Goal: Transaction & Acquisition: Purchase product/service

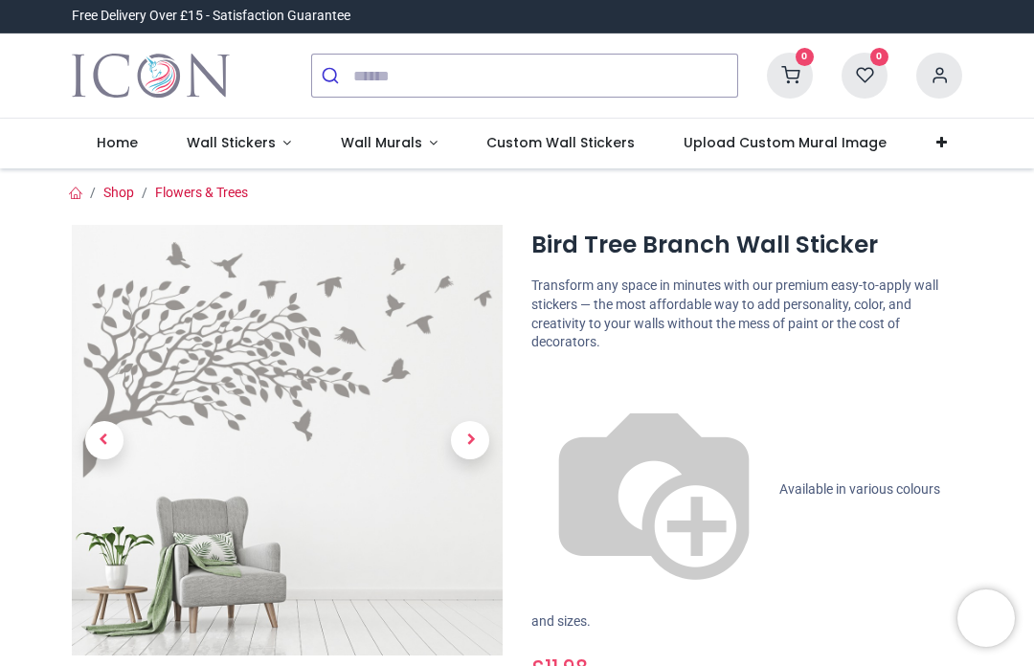
click at [228, 139] on span "Wall Stickers" at bounding box center [231, 142] width 89 height 19
click at [243, 143] on span "Wall Stickers" at bounding box center [231, 142] width 89 height 19
click at [251, 142] on span "Wall Stickers" at bounding box center [231, 142] width 89 height 19
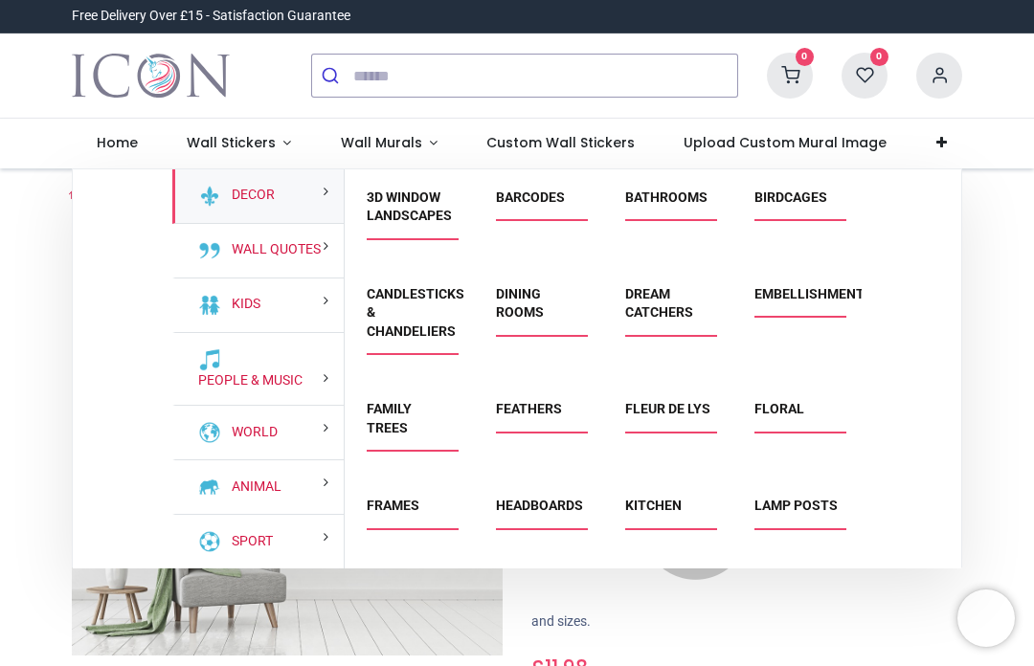
click at [527, 413] on link "Feathers" at bounding box center [529, 408] width 66 height 15
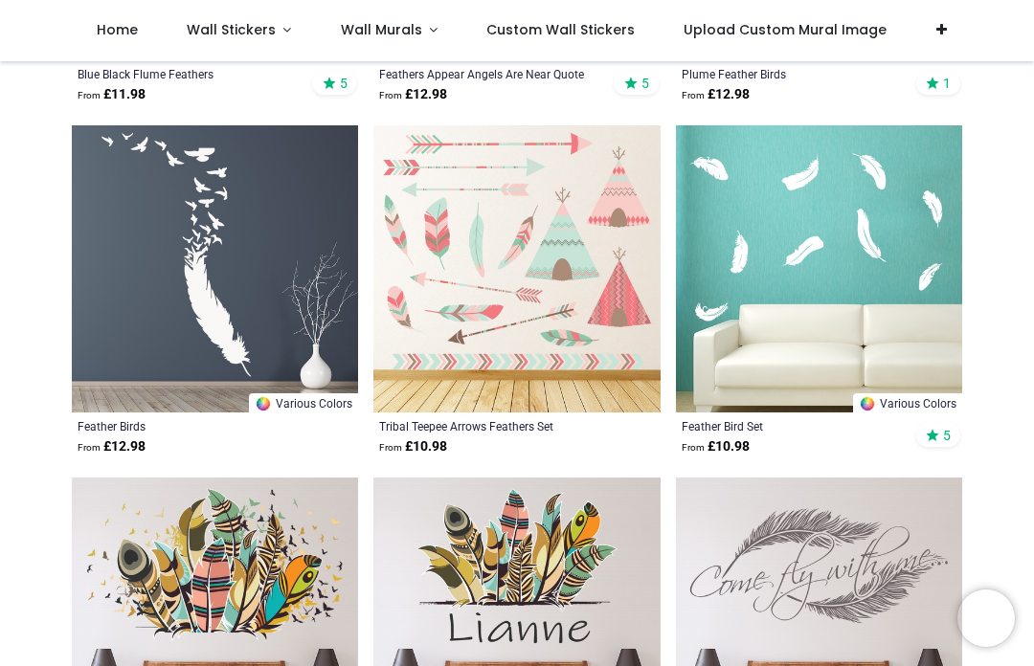
scroll to position [670, 0]
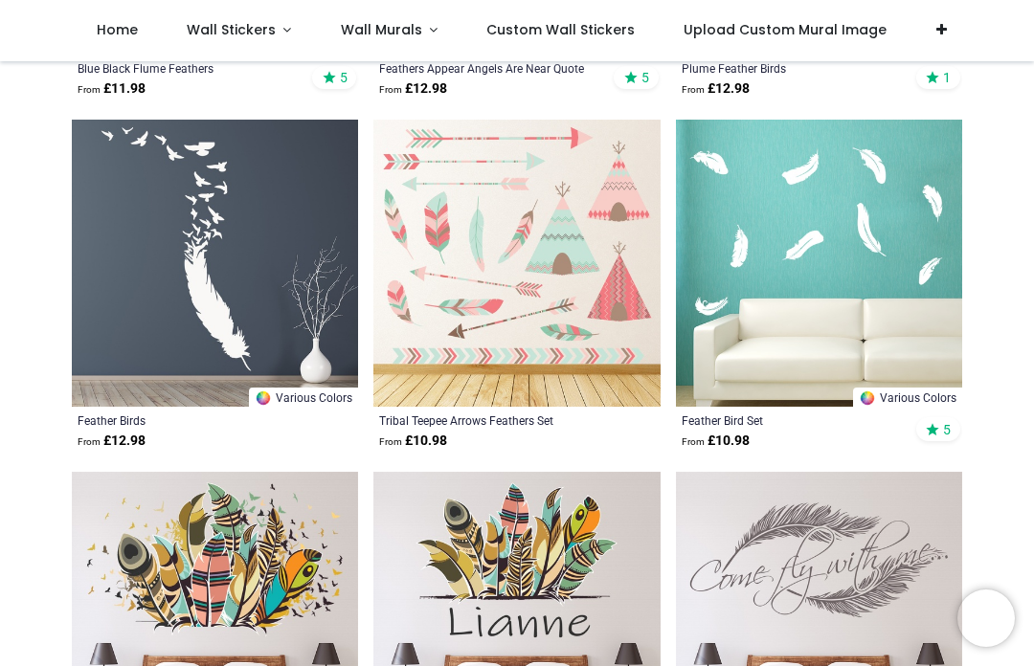
click at [202, 245] on img at bounding box center [215, 263] width 286 height 286
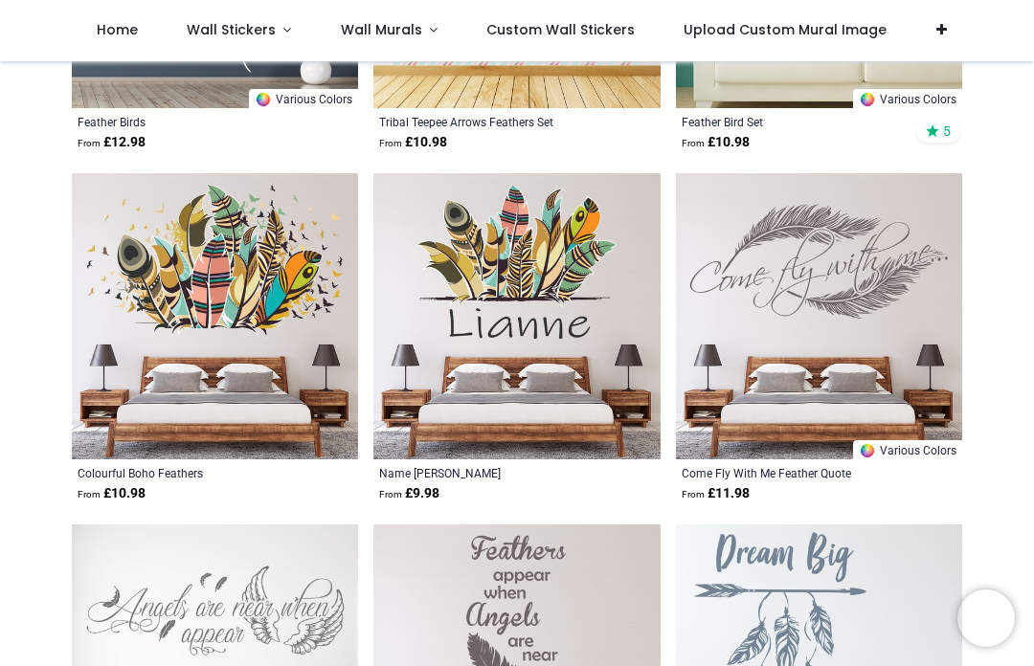
scroll to position [967, 0]
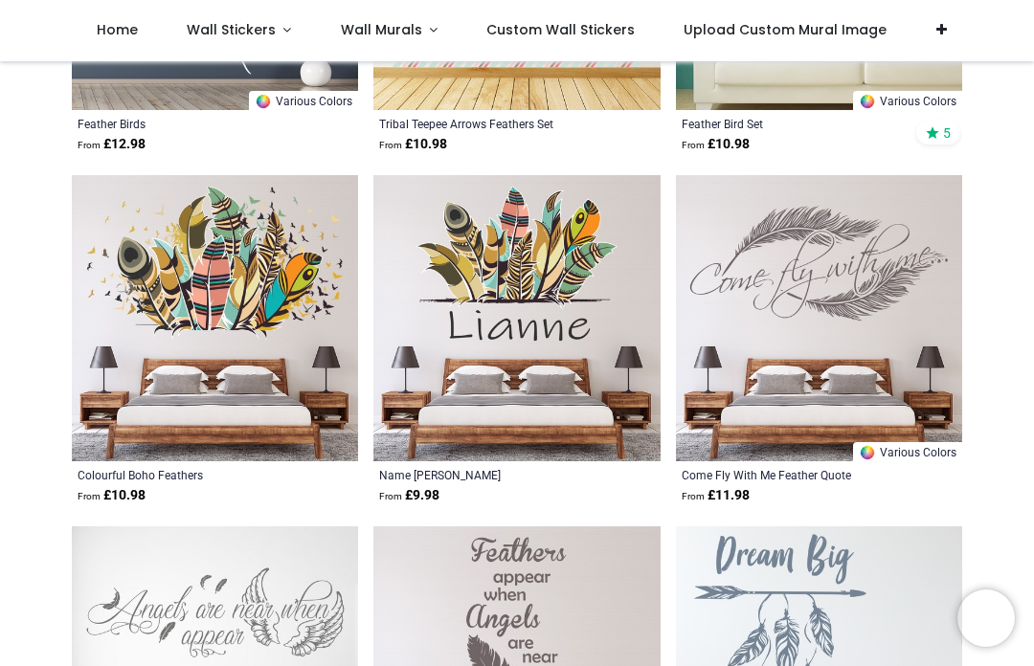
click at [237, 27] on span "Wall Stickers" at bounding box center [231, 29] width 89 height 19
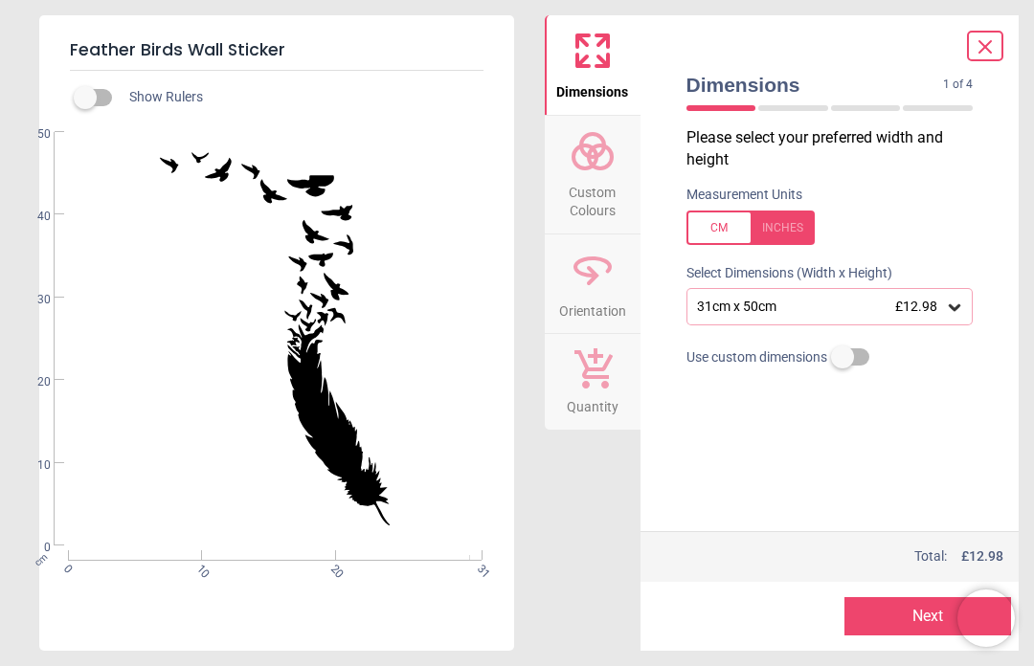
click at [953, 304] on icon at bounding box center [954, 307] width 11 height 7
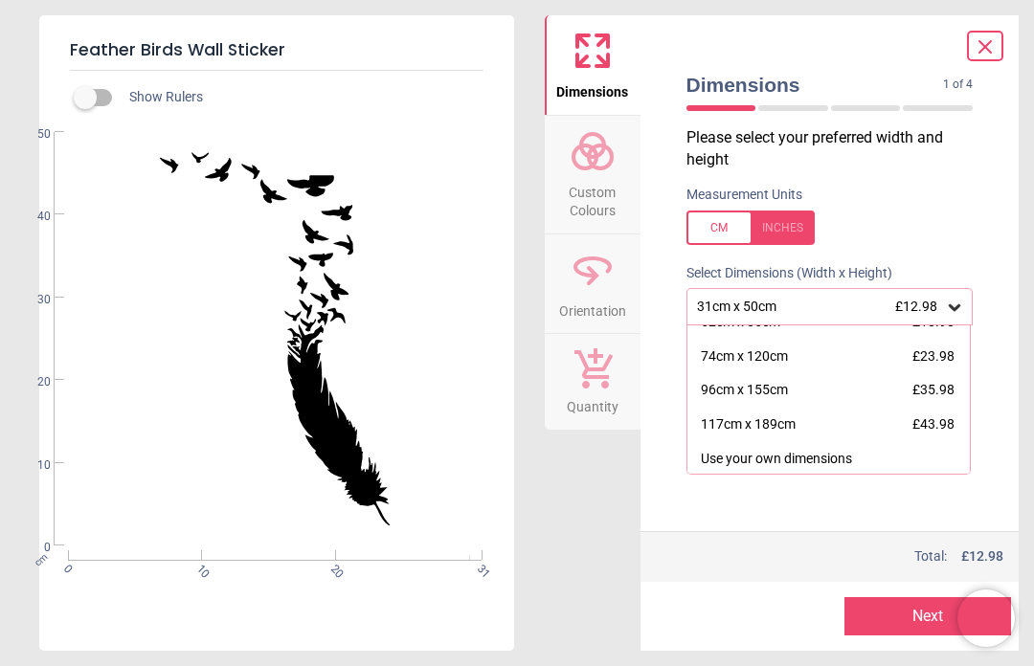
scroll to position [53, 0]
click at [762, 423] on div "117cm x 189cm" at bounding box center [748, 426] width 95 height 19
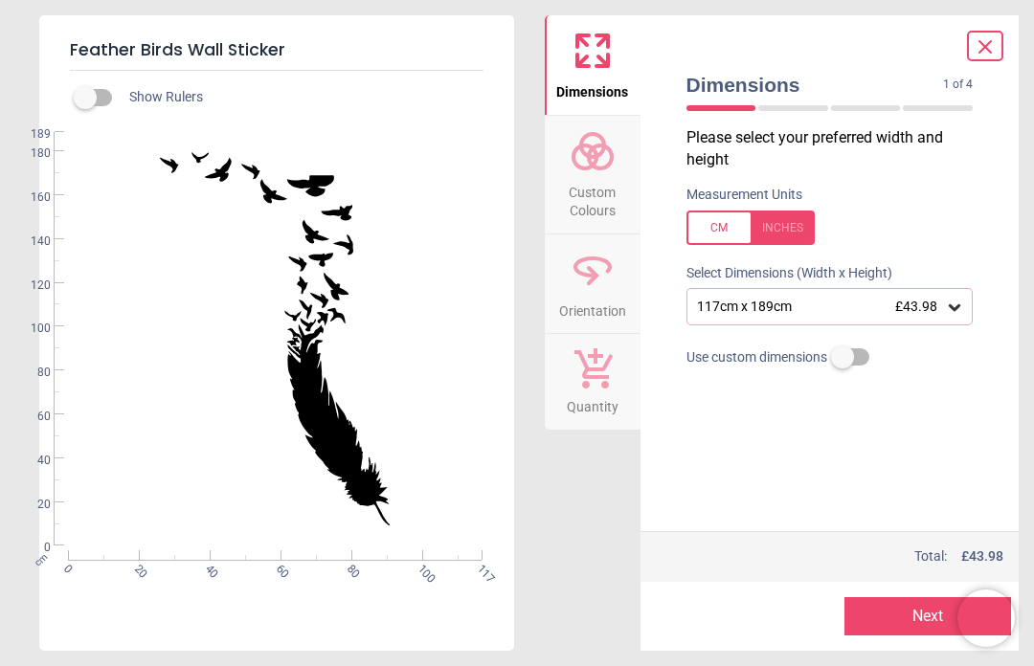
click at [249, 222] on div "Created with Snap null" at bounding box center [274, 339] width 471 height 415
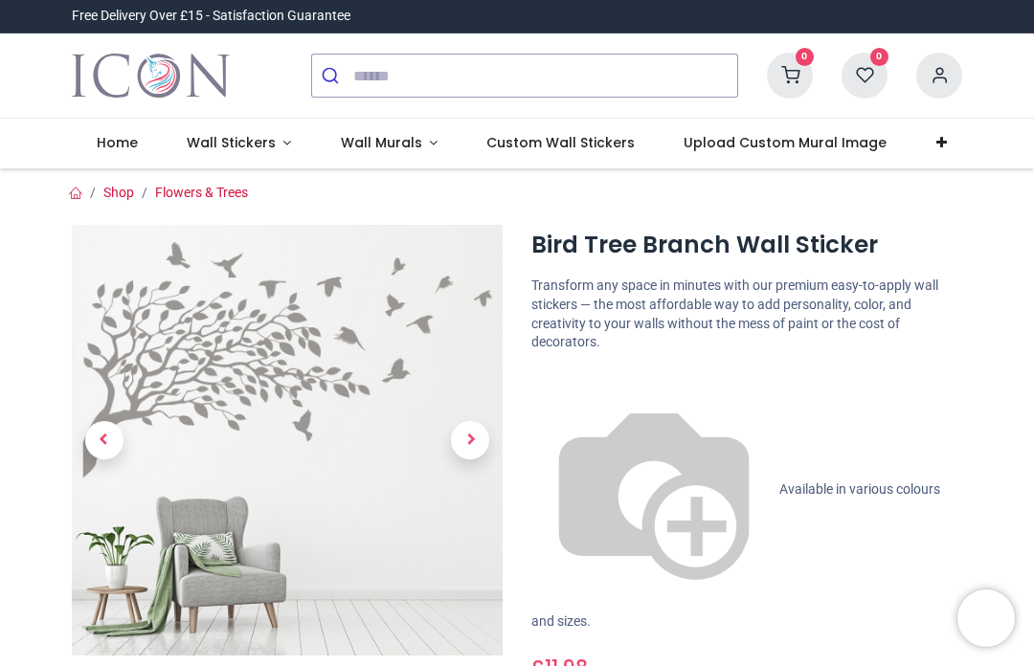
click at [237, 147] on span "Wall Stickers" at bounding box center [231, 142] width 89 height 19
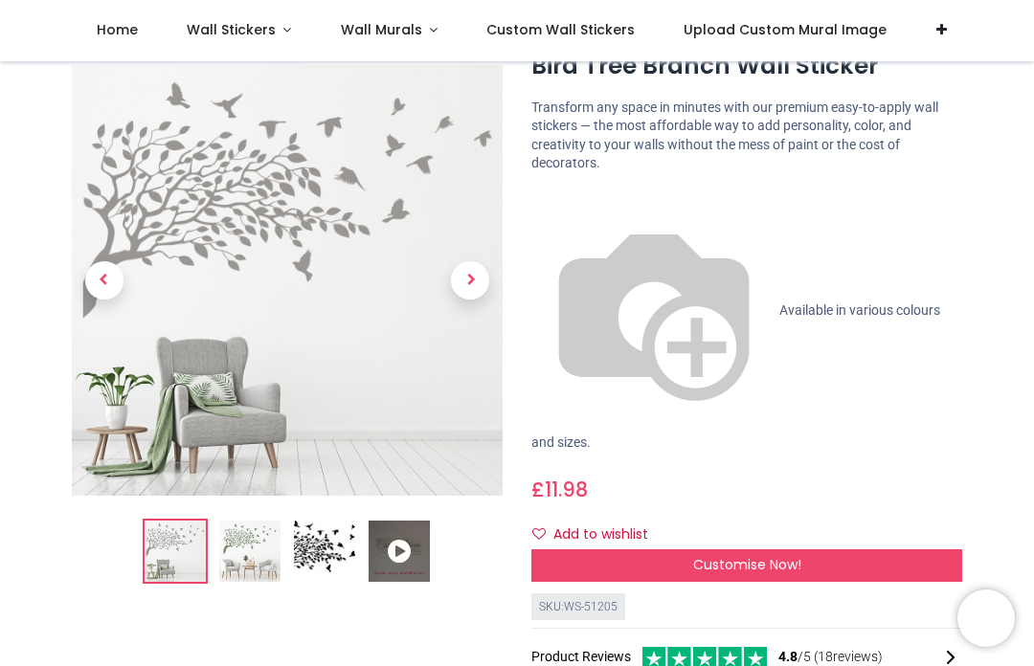
scroll to position [43, 0]
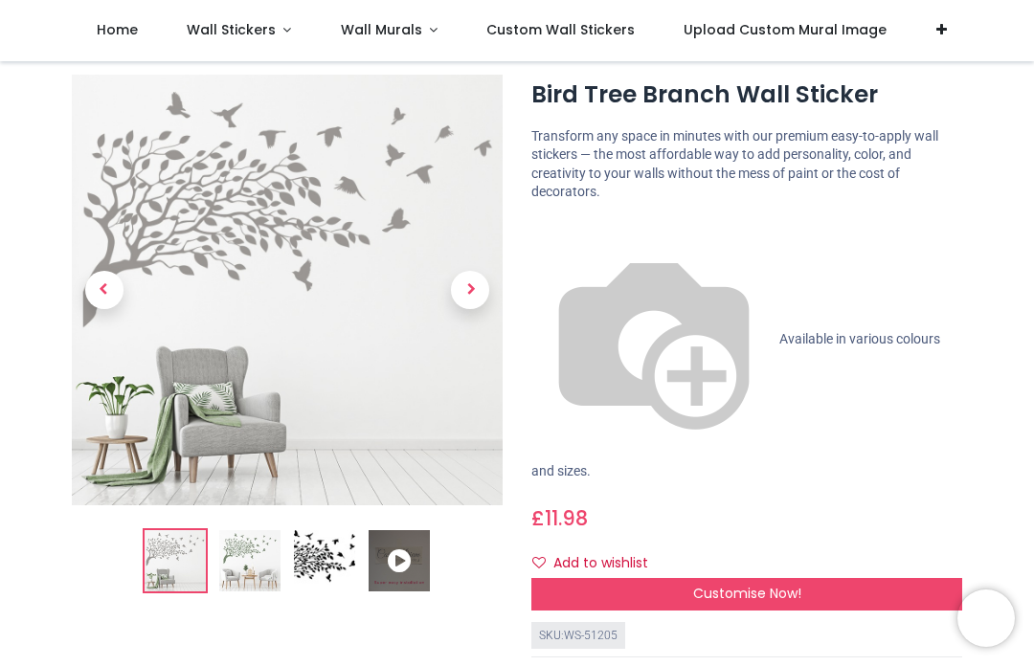
click at [244, 29] on span "Wall Stickers" at bounding box center [231, 29] width 89 height 19
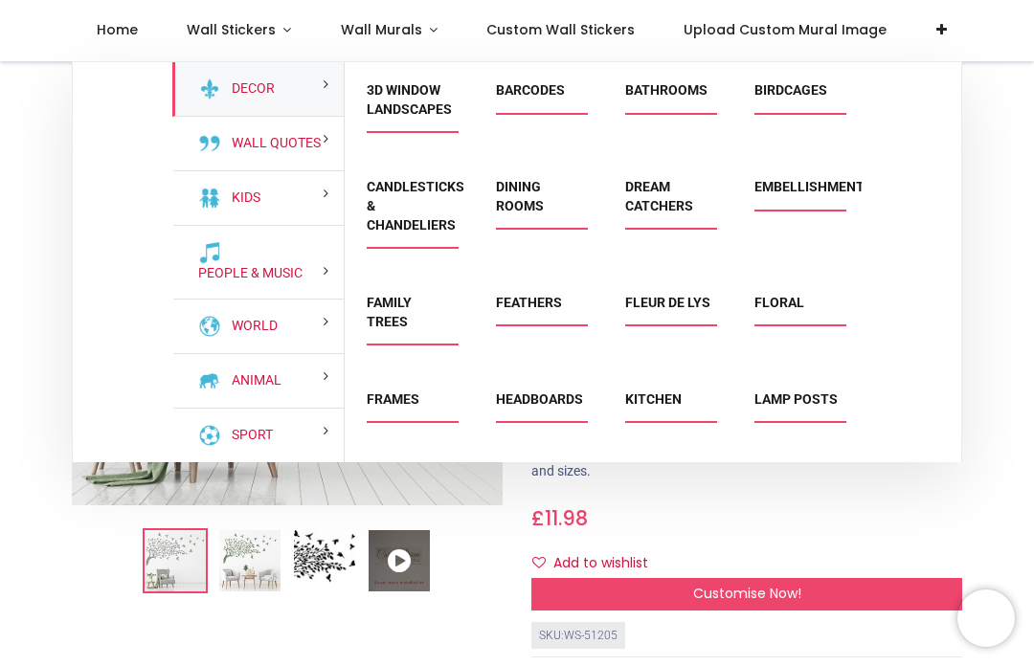
click at [668, 320] on span "Fleur de Lys" at bounding box center [667, 310] width 85 height 32
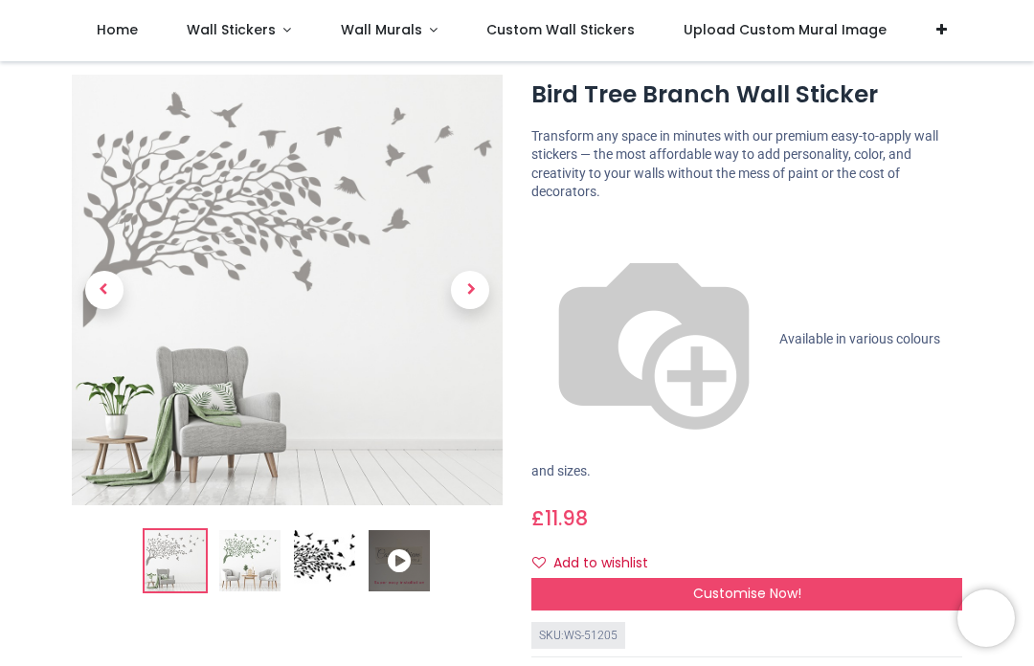
click at [248, 30] on span "Wall Stickers" at bounding box center [231, 29] width 89 height 19
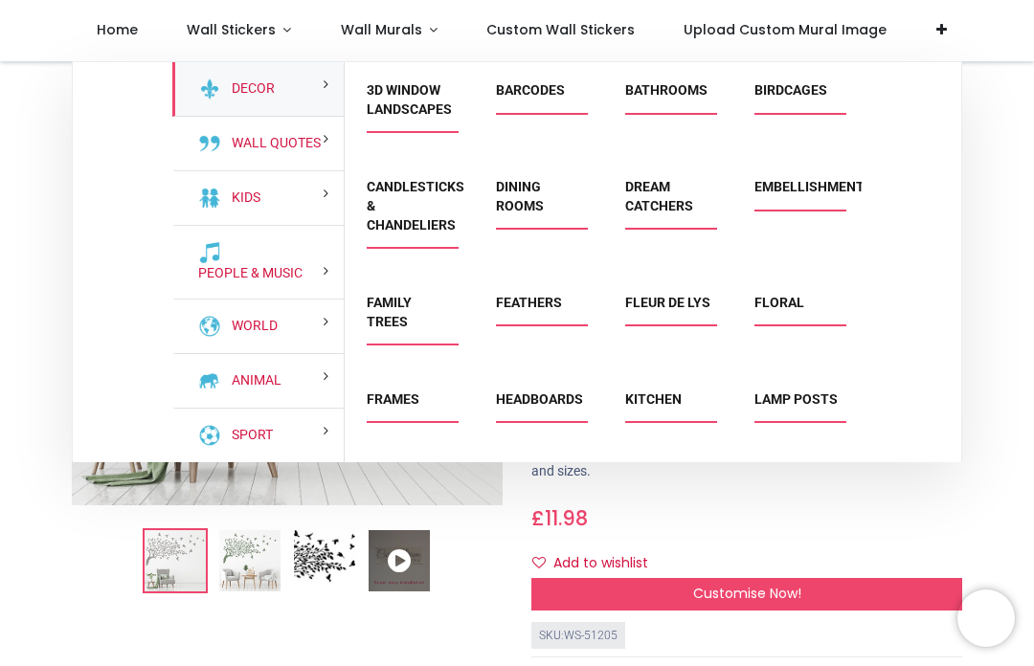
click at [647, 310] on link "Fleur de Lys" at bounding box center [667, 302] width 85 height 15
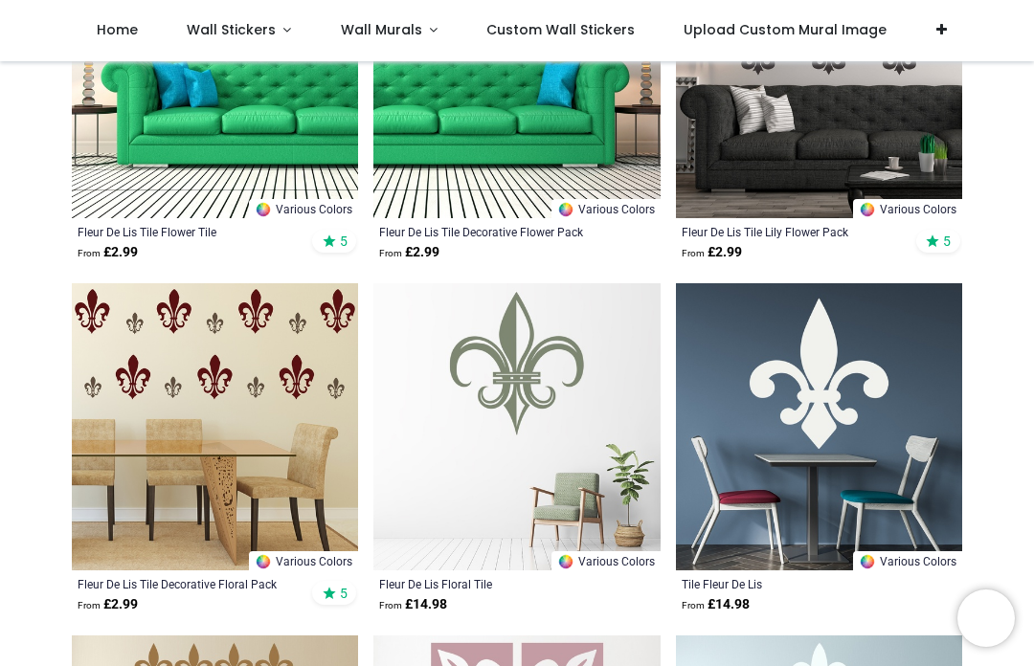
scroll to position [490, 0]
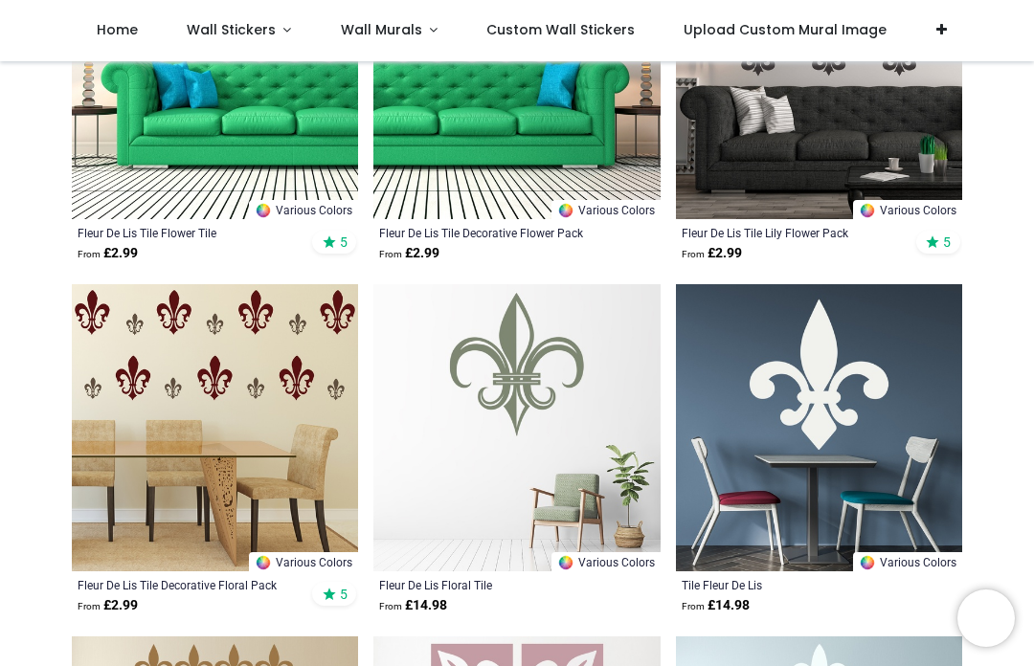
click at [763, 27] on span "Upload Custom Mural Image" at bounding box center [785, 29] width 203 height 19
click at [226, 38] on span "Wall Stickers" at bounding box center [231, 29] width 89 height 19
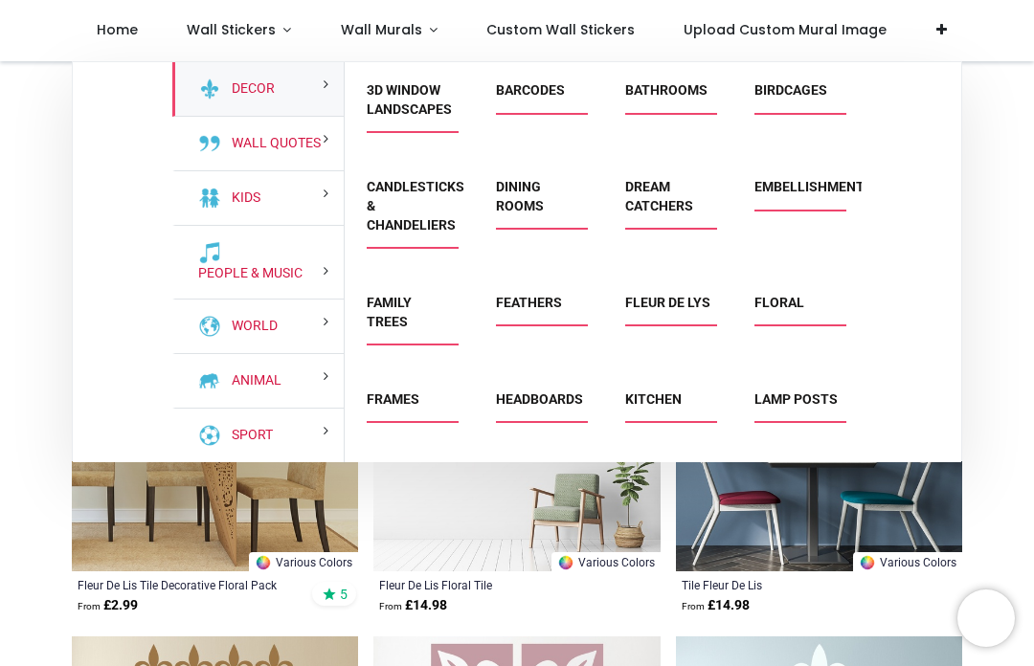
click at [672, 198] on link "Dream Catchers" at bounding box center [659, 196] width 68 height 34
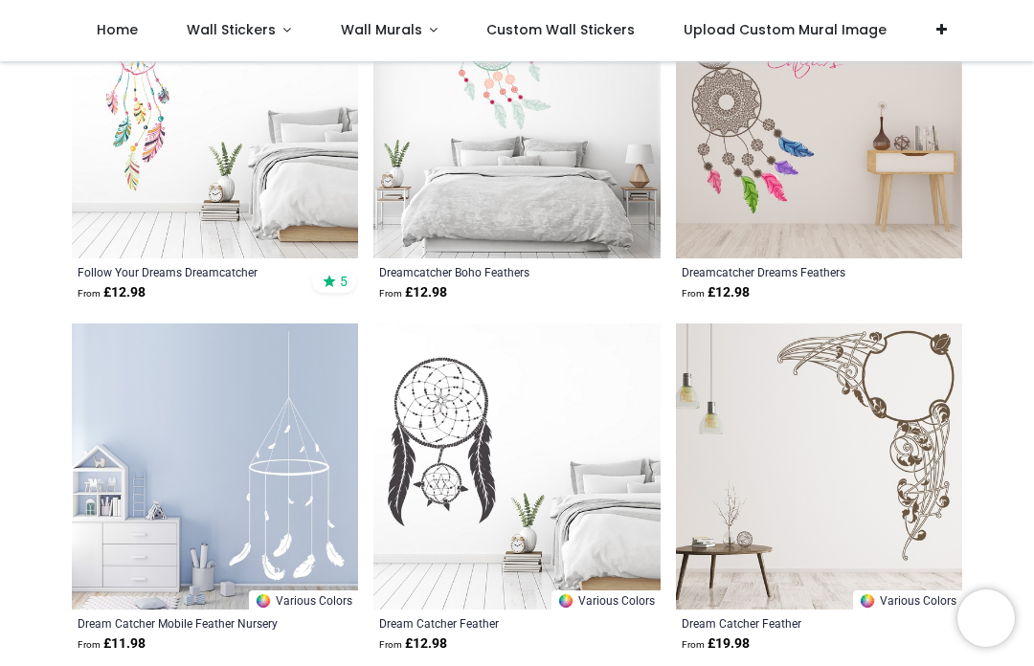
scroll to position [469, 0]
click at [233, 31] on span "Wall Stickers" at bounding box center [231, 29] width 89 height 19
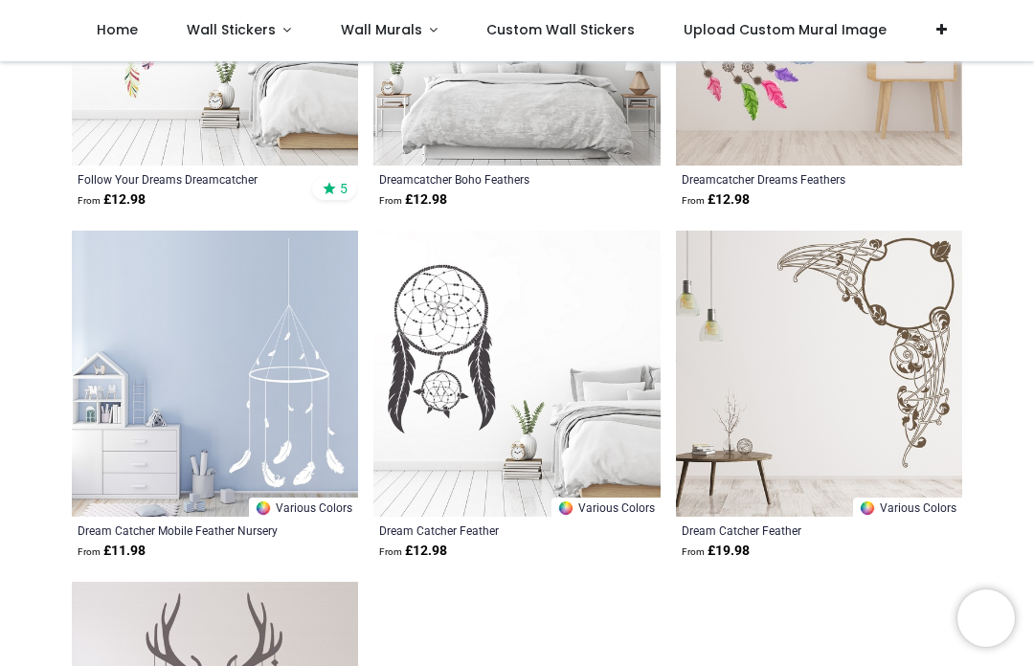
scroll to position [564, 0]
click at [244, 25] on span "Wall Stickers" at bounding box center [231, 29] width 89 height 19
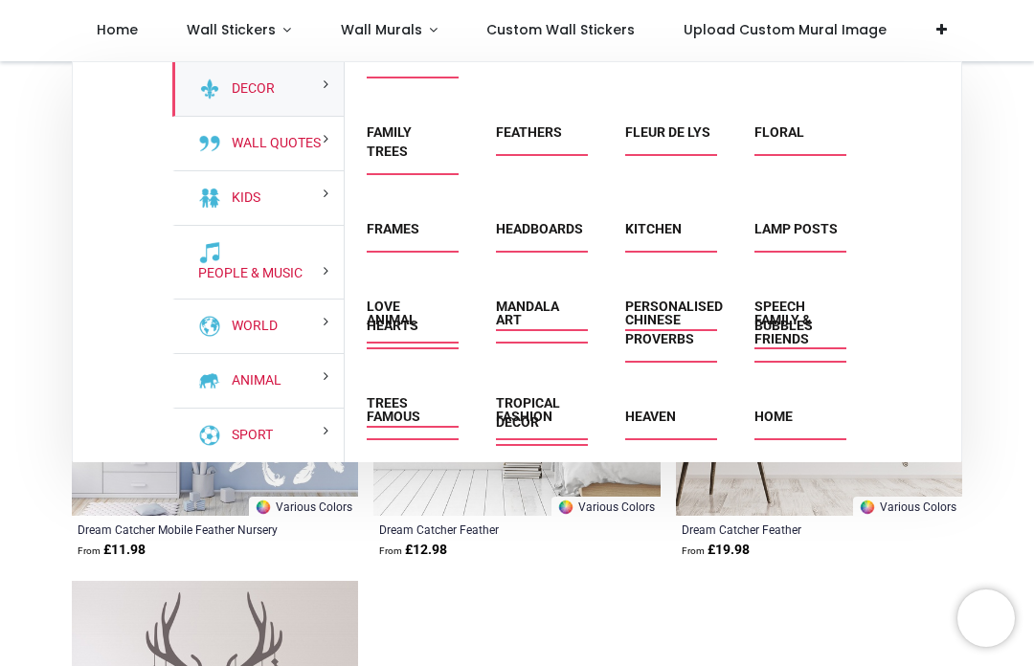
click at [789, 235] on link "Lamp Posts" at bounding box center [796, 228] width 83 height 15
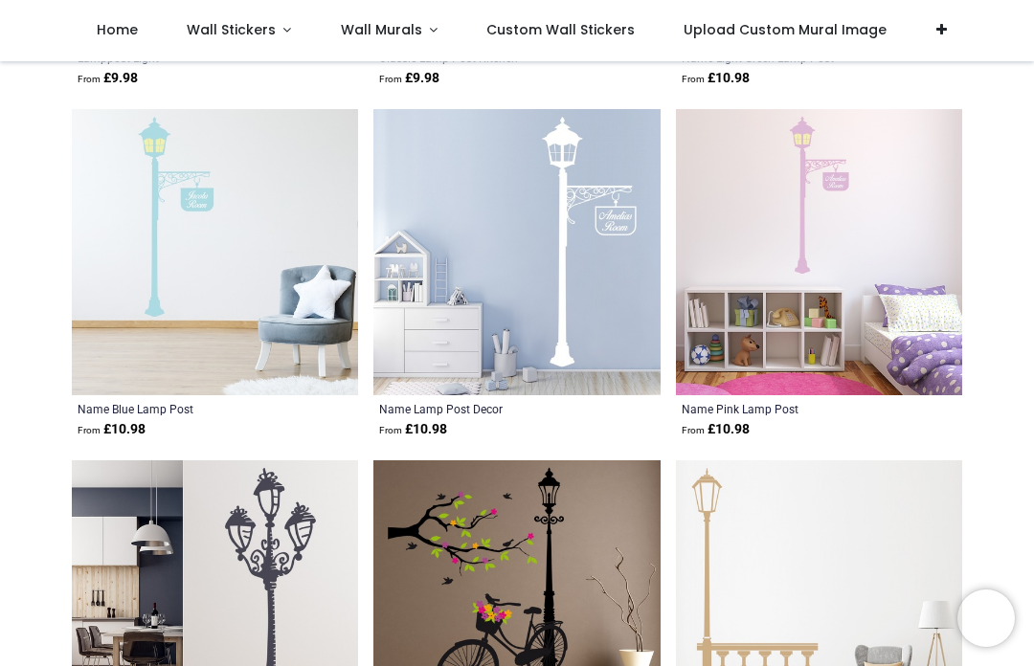
scroll to position [1383, 0]
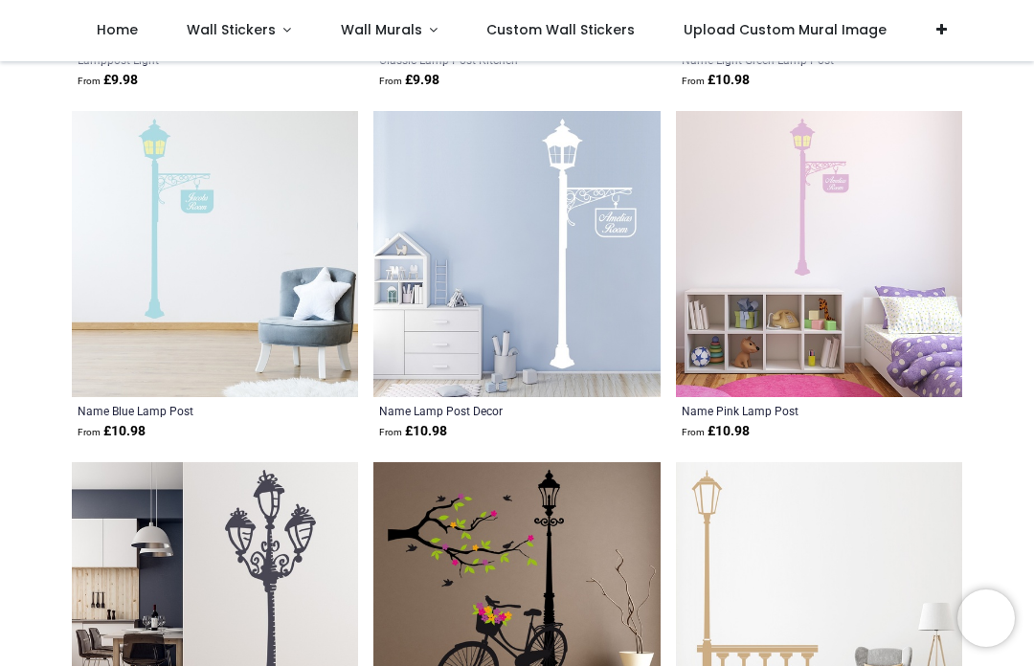
click at [125, 32] on span "Home" at bounding box center [117, 29] width 41 height 19
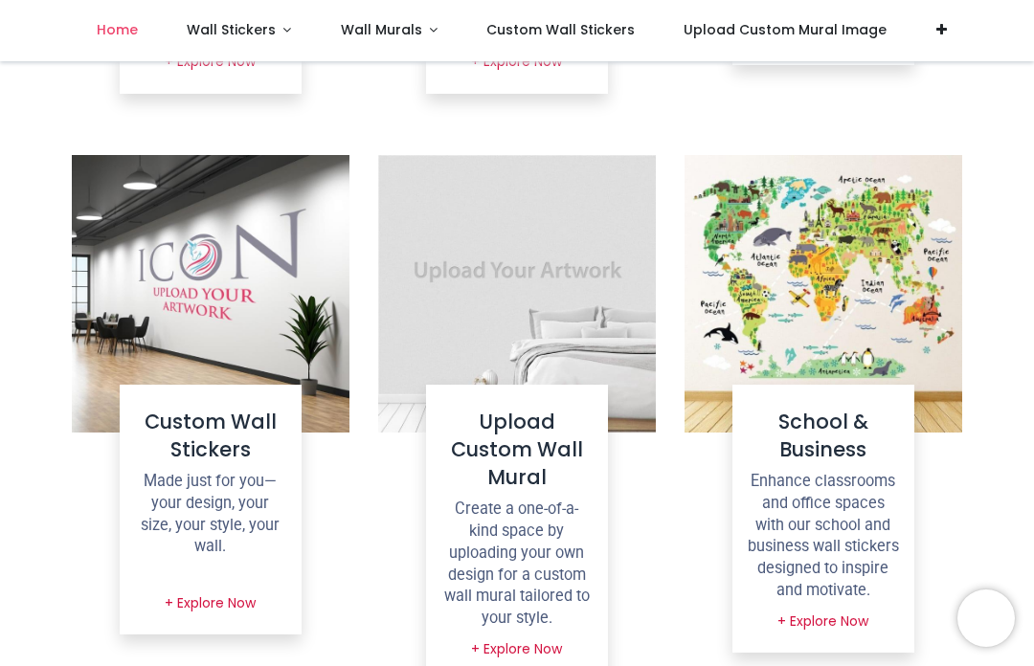
scroll to position [1831, 0]
